Goal: Task Accomplishment & Management: Use online tool/utility

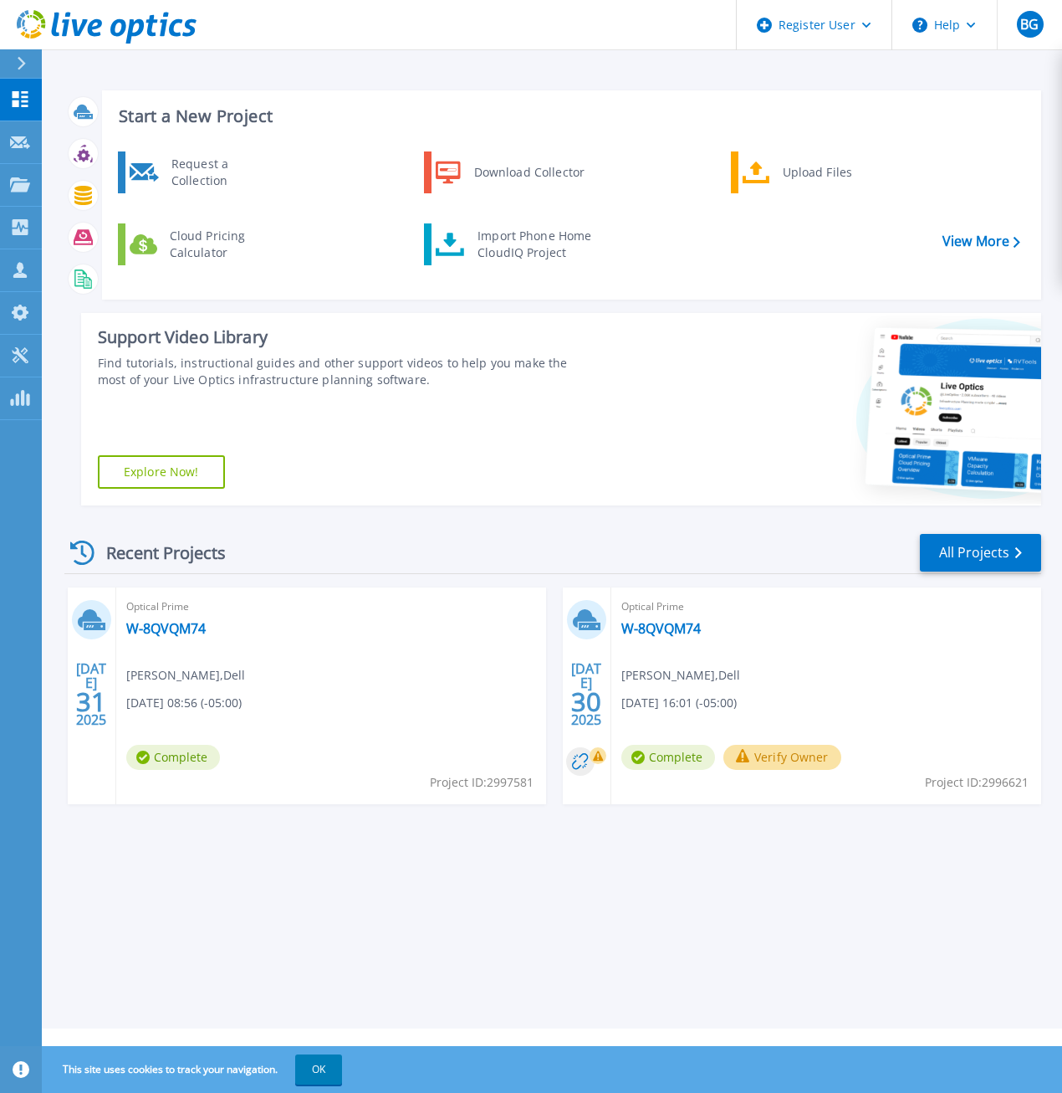
click at [639, 304] on div "Start a New Project Request a Collection Download Collector Upload Files Cloud …" at bounding box center [552, 298] width 977 height 442
click at [221, 172] on div "Request a Collection" at bounding box center [224, 172] width 122 height 33
